Goal: Transaction & Acquisition: Purchase product/service

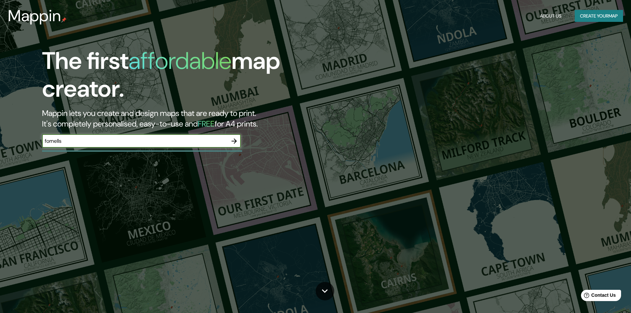
type input "fornells"
click at [233, 140] on icon "button" at bounding box center [234, 141] width 8 height 8
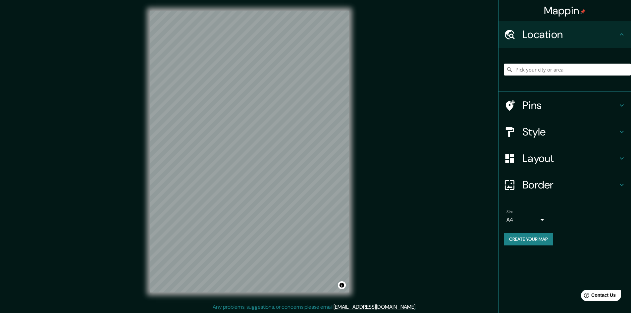
click at [516, 218] on body "Mappin Location Pins Style Layout Border Choose a border. Hint : you can make l…" at bounding box center [315, 156] width 631 height 313
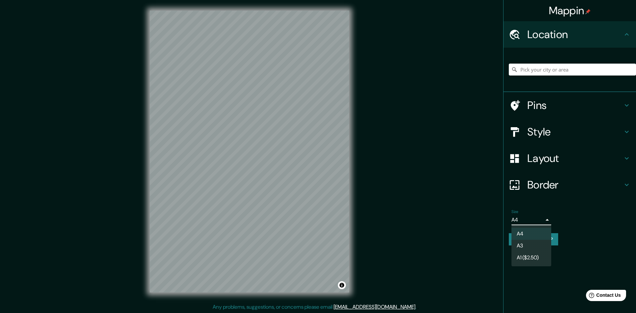
click at [526, 244] on li "A3" at bounding box center [531, 246] width 40 height 12
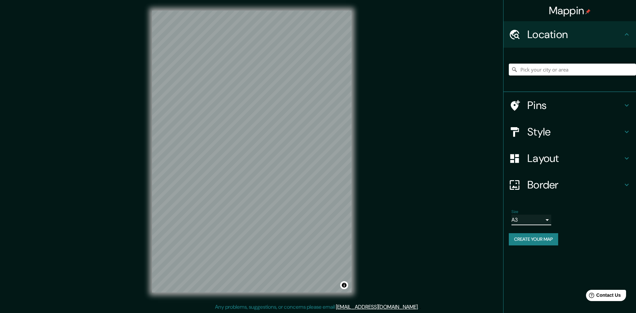
type input "a4"
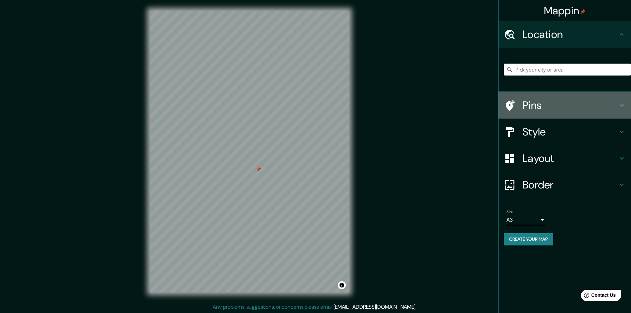
click at [531, 107] on h4 "Pins" at bounding box center [569, 105] width 95 height 13
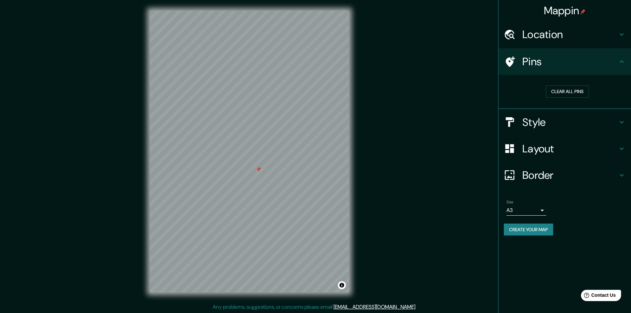
click at [559, 59] on h4 "Pins" at bounding box center [569, 61] width 95 height 13
click at [563, 123] on h4 "Style" at bounding box center [569, 122] width 95 height 13
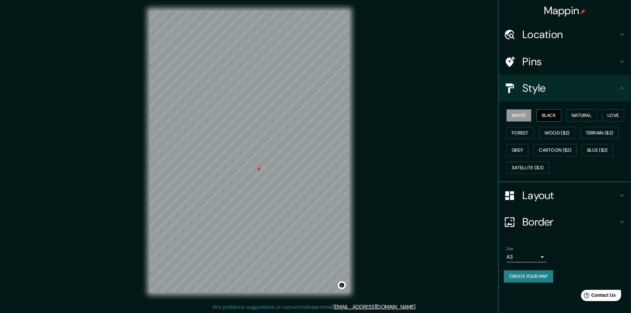
click at [549, 116] on button "Black" at bounding box center [548, 115] width 25 height 12
click at [523, 114] on button "White" at bounding box center [518, 115] width 25 height 12
click at [602, 112] on div "White Black Natural Love Forest Wood ($2) Terrain ($2) Grey Cartoon ($2) Blue (…" at bounding box center [567, 142] width 127 height 70
click at [594, 116] on button "Natural" at bounding box center [581, 115] width 30 height 12
click at [610, 116] on button "Love" at bounding box center [613, 115] width 22 height 12
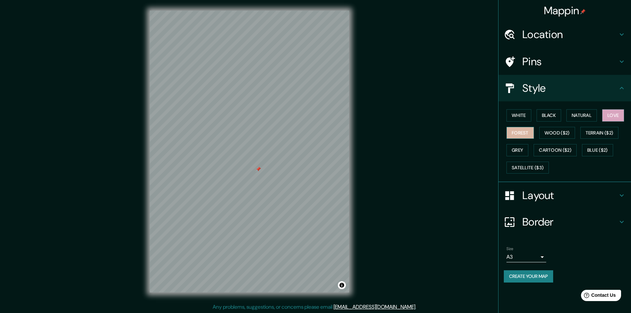
click at [527, 131] on button "Forest" at bounding box center [519, 133] width 27 height 12
click at [554, 132] on button "Wood ($2)" at bounding box center [557, 133] width 36 height 12
click at [522, 148] on button "Grey" at bounding box center [517, 150] width 22 height 12
click at [521, 111] on button "White" at bounding box center [518, 115] width 25 height 12
click at [543, 277] on button "Create your map" at bounding box center [528, 276] width 49 height 12
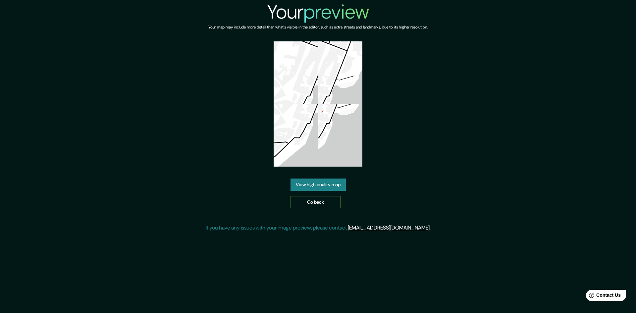
click at [328, 202] on link "Go back" at bounding box center [315, 202] width 50 height 12
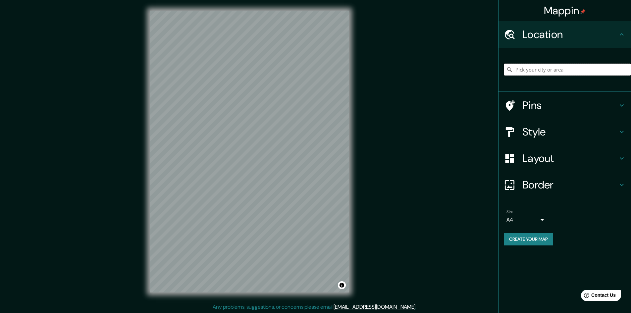
click at [568, 68] on input "Pick your city or area" at bounding box center [567, 70] width 127 height 12
type input "Fornells, Es Mercadal, Islas Baleares, España"
